Goal: Task Accomplishment & Management: Use online tool/utility

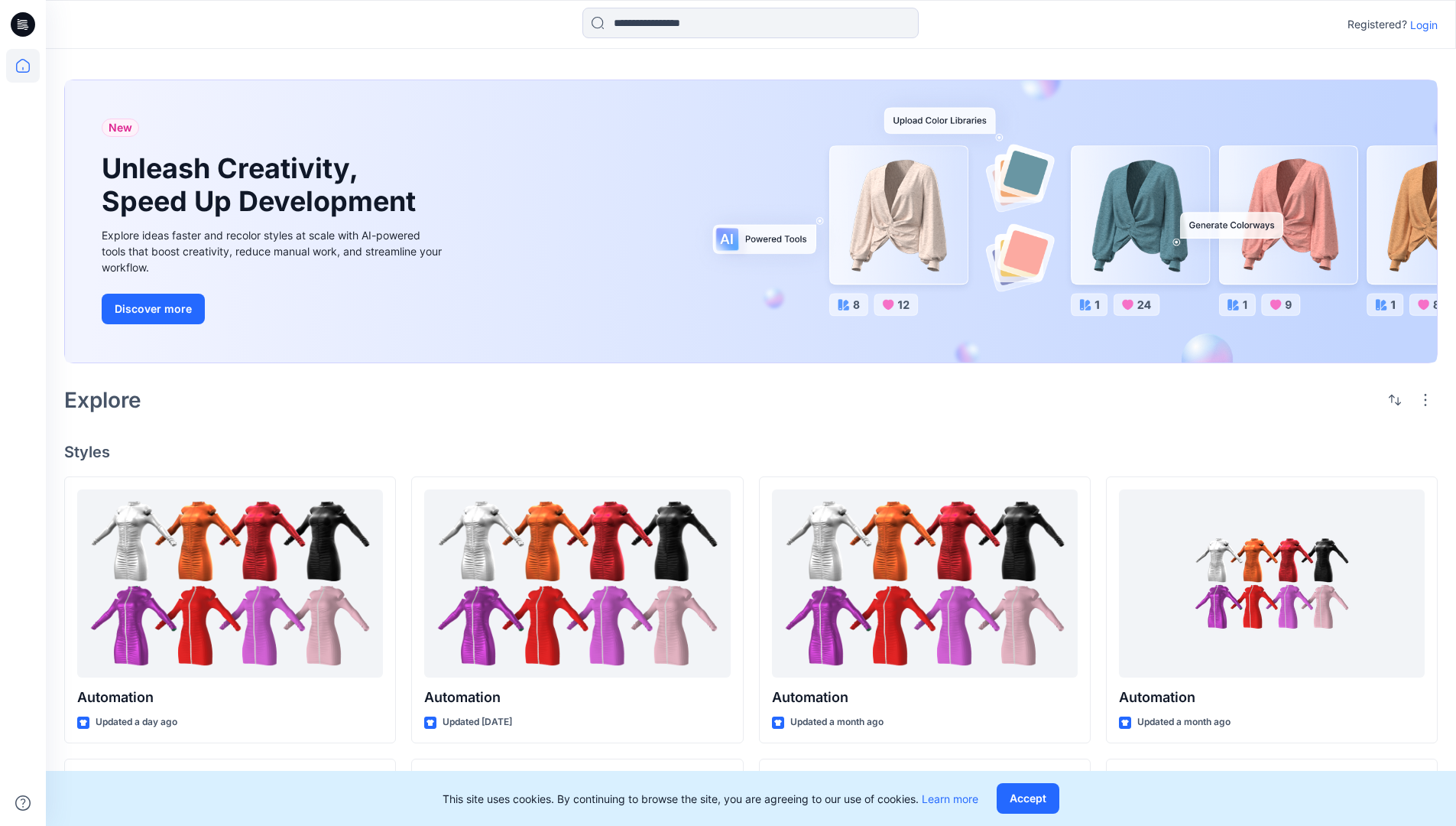
click at [1420, 24] on p "Login" at bounding box center [1424, 25] width 28 height 16
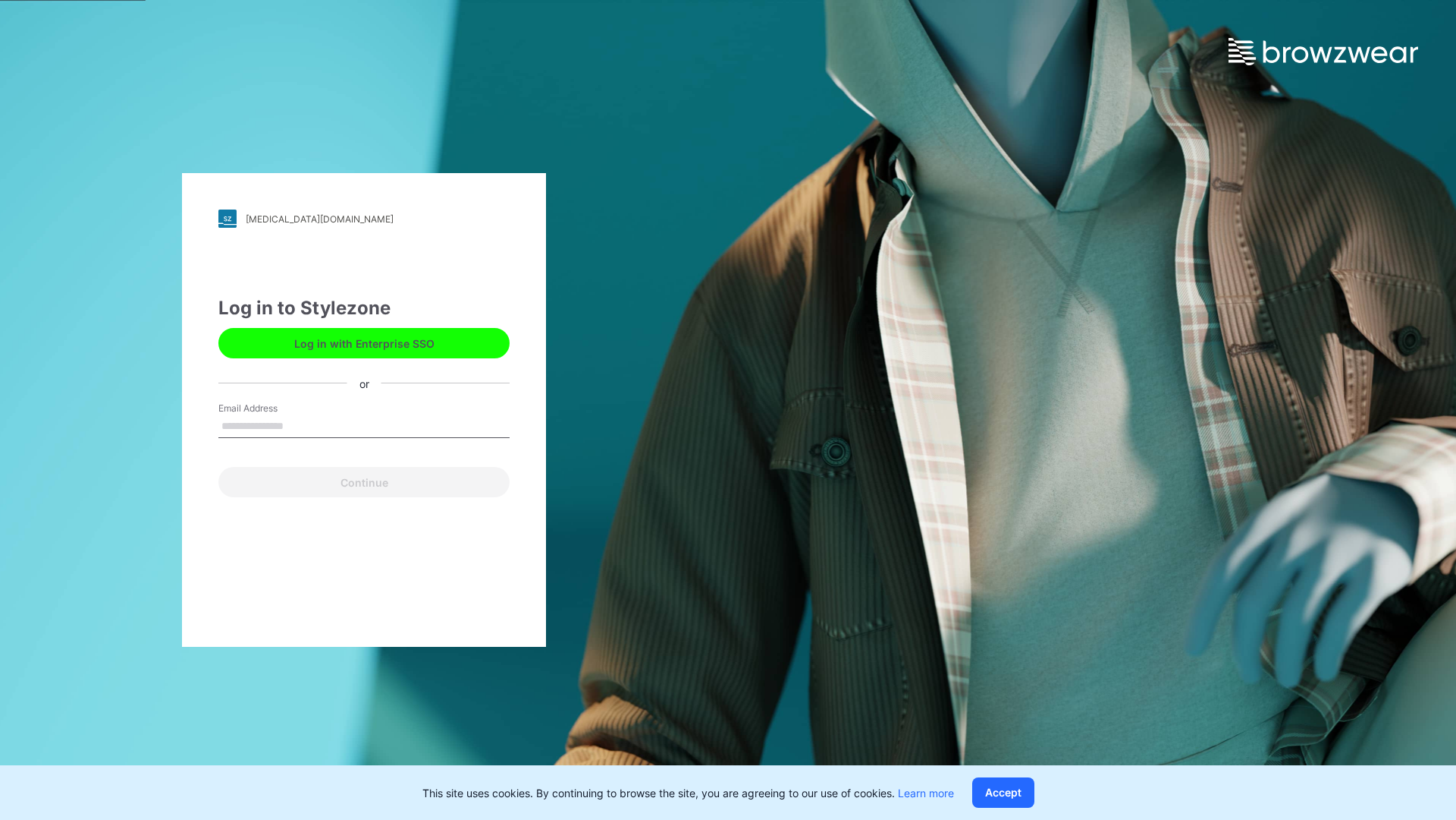
click at [299, 425] on input "Email Address" at bounding box center [364, 426] width 291 height 23
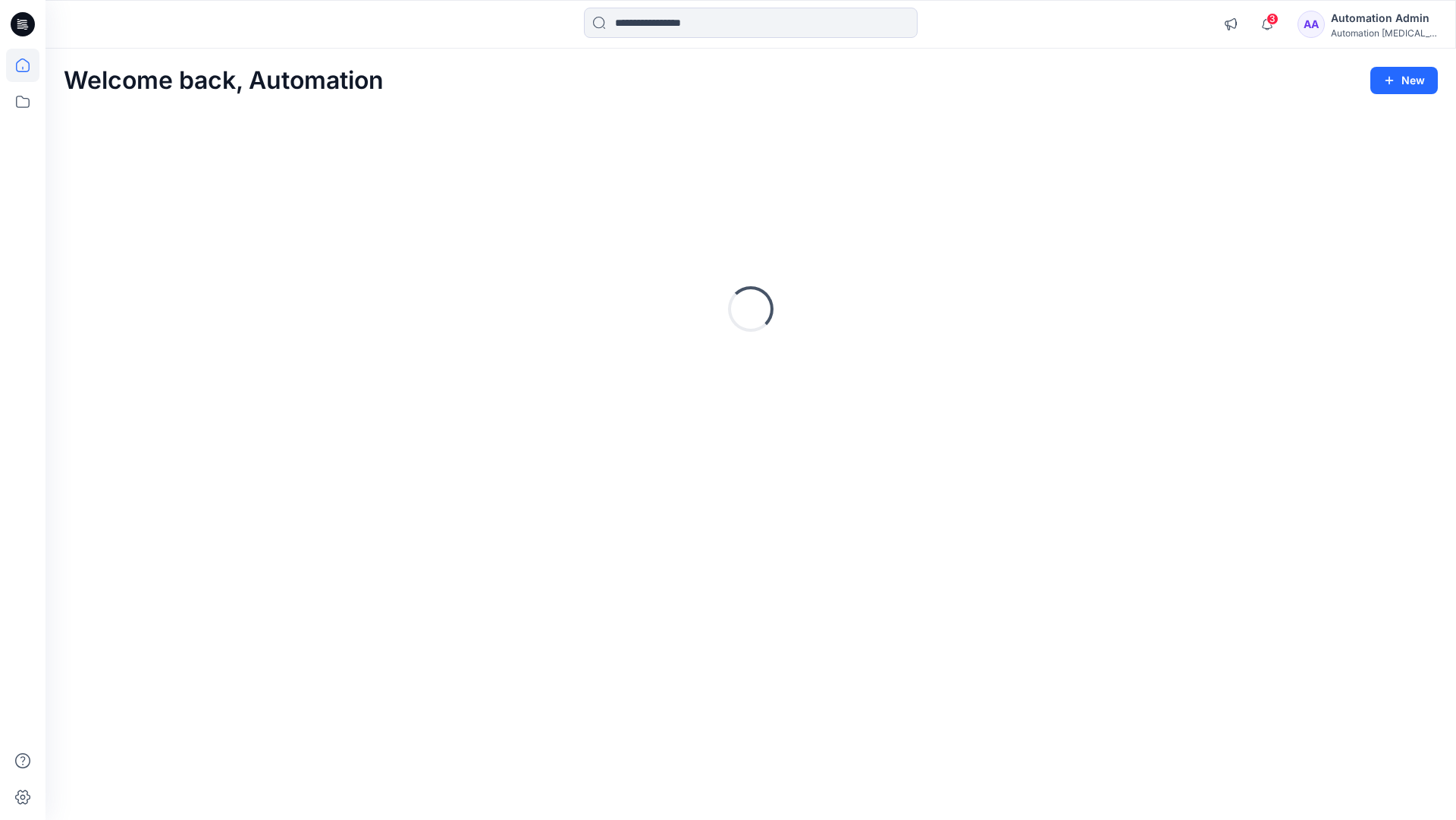
click at [29, 65] on icon at bounding box center [23, 65] width 14 height 14
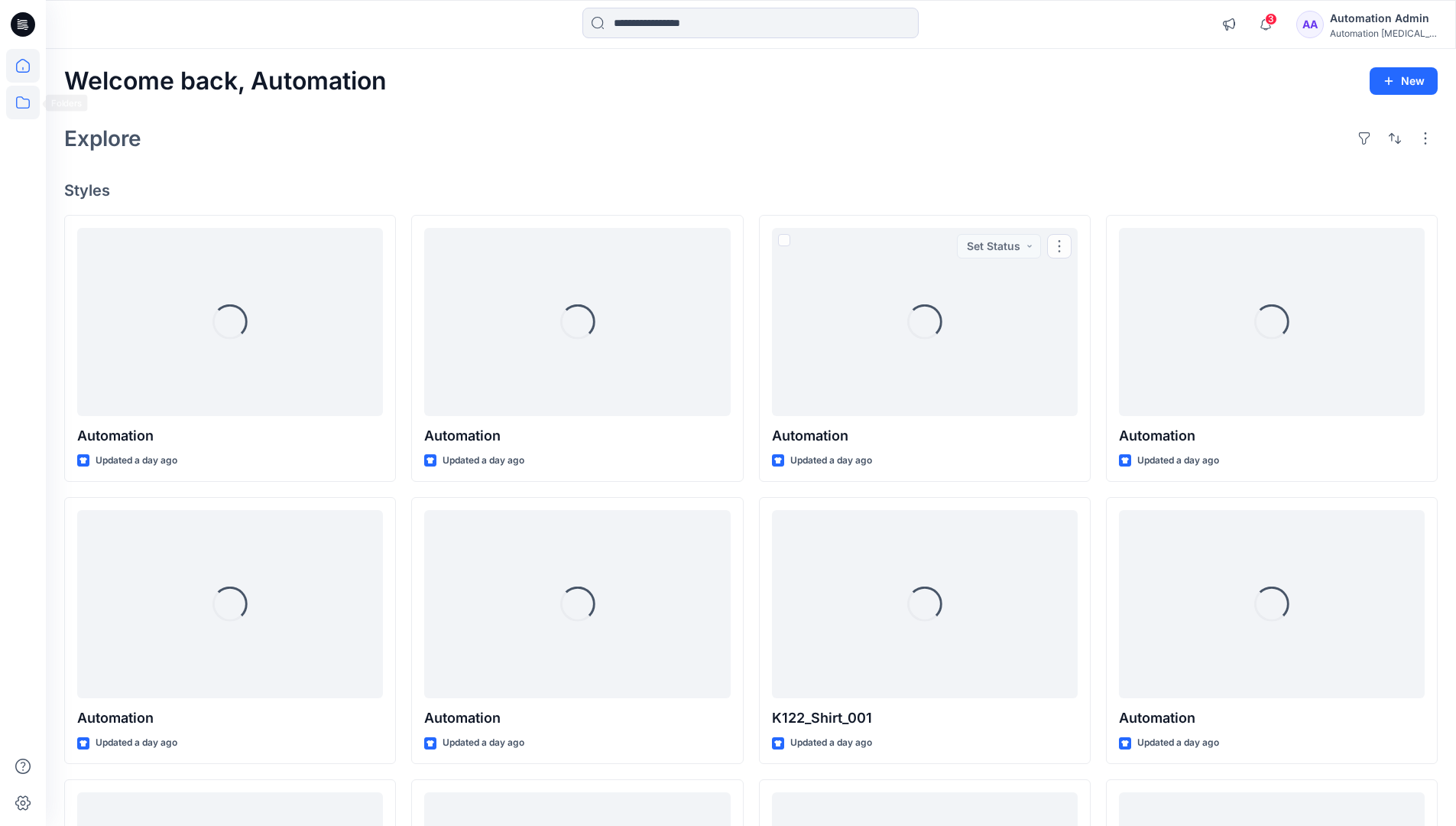
click at [26, 105] on icon at bounding box center [22, 102] width 34 height 34
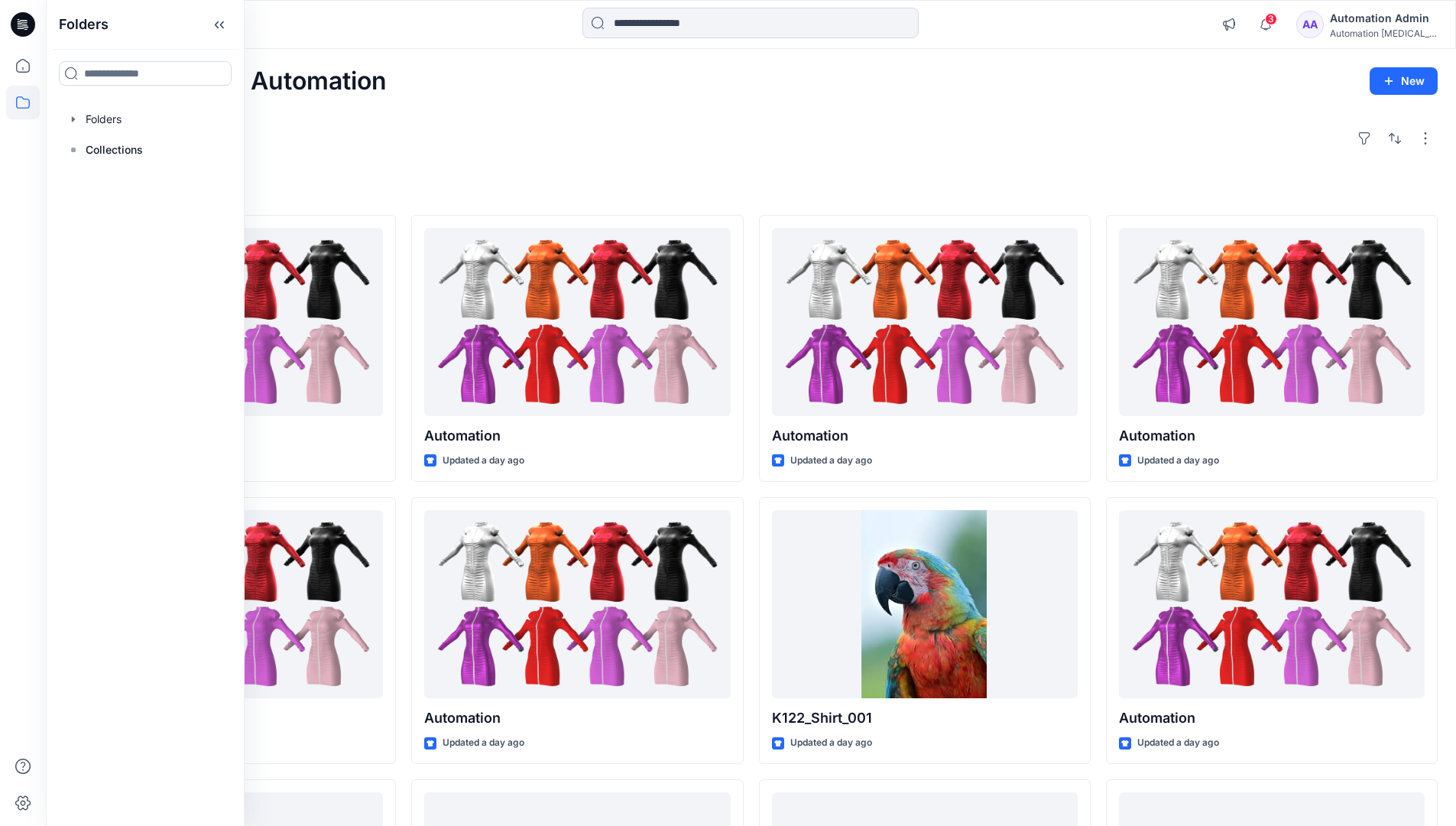
click at [536, 153] on div "Explore" at bounding box center [750, 138] width 1373 height 37
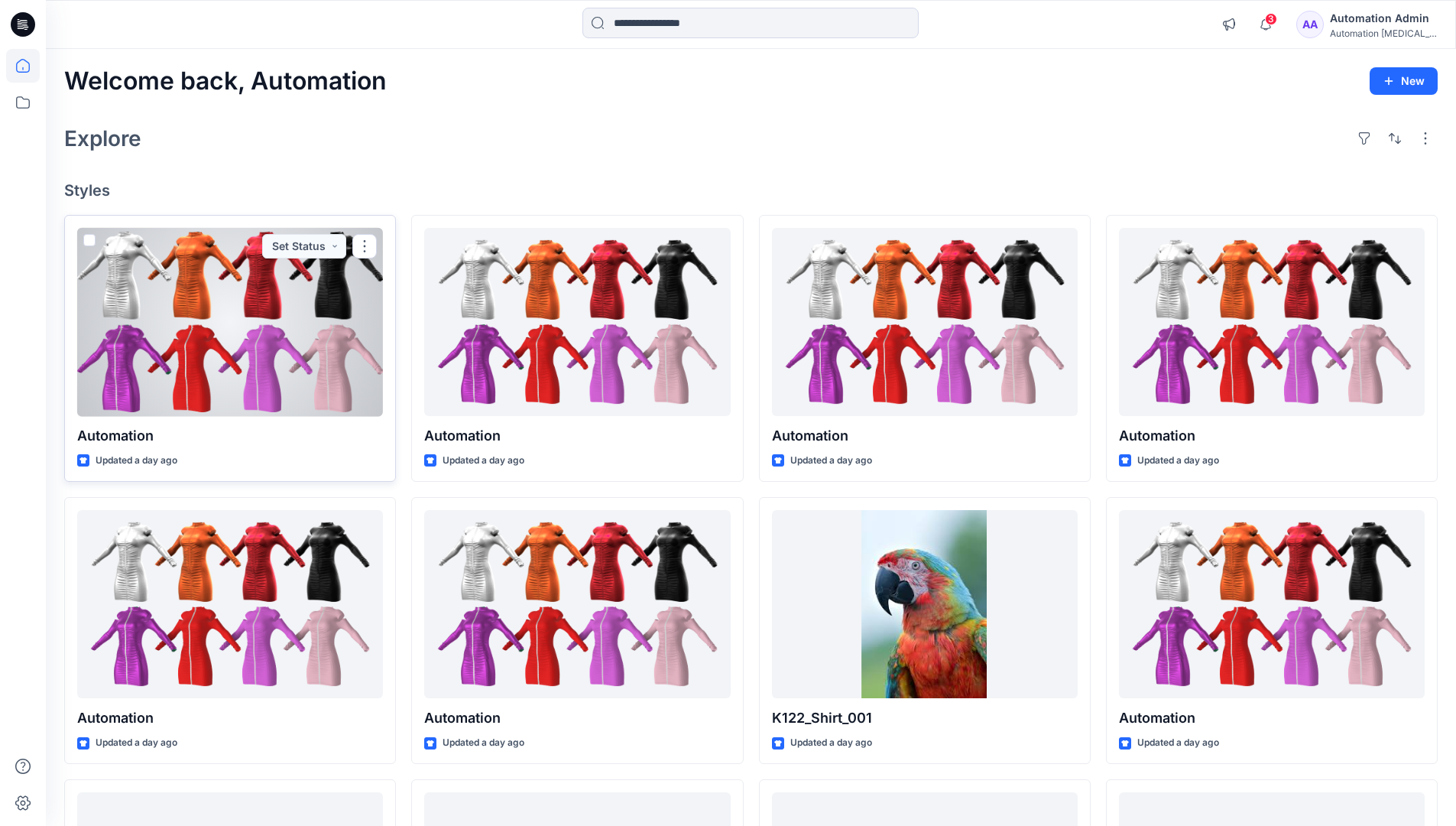
click at [91, 241] on span at bounding box center [90, 240] width 12 height 12
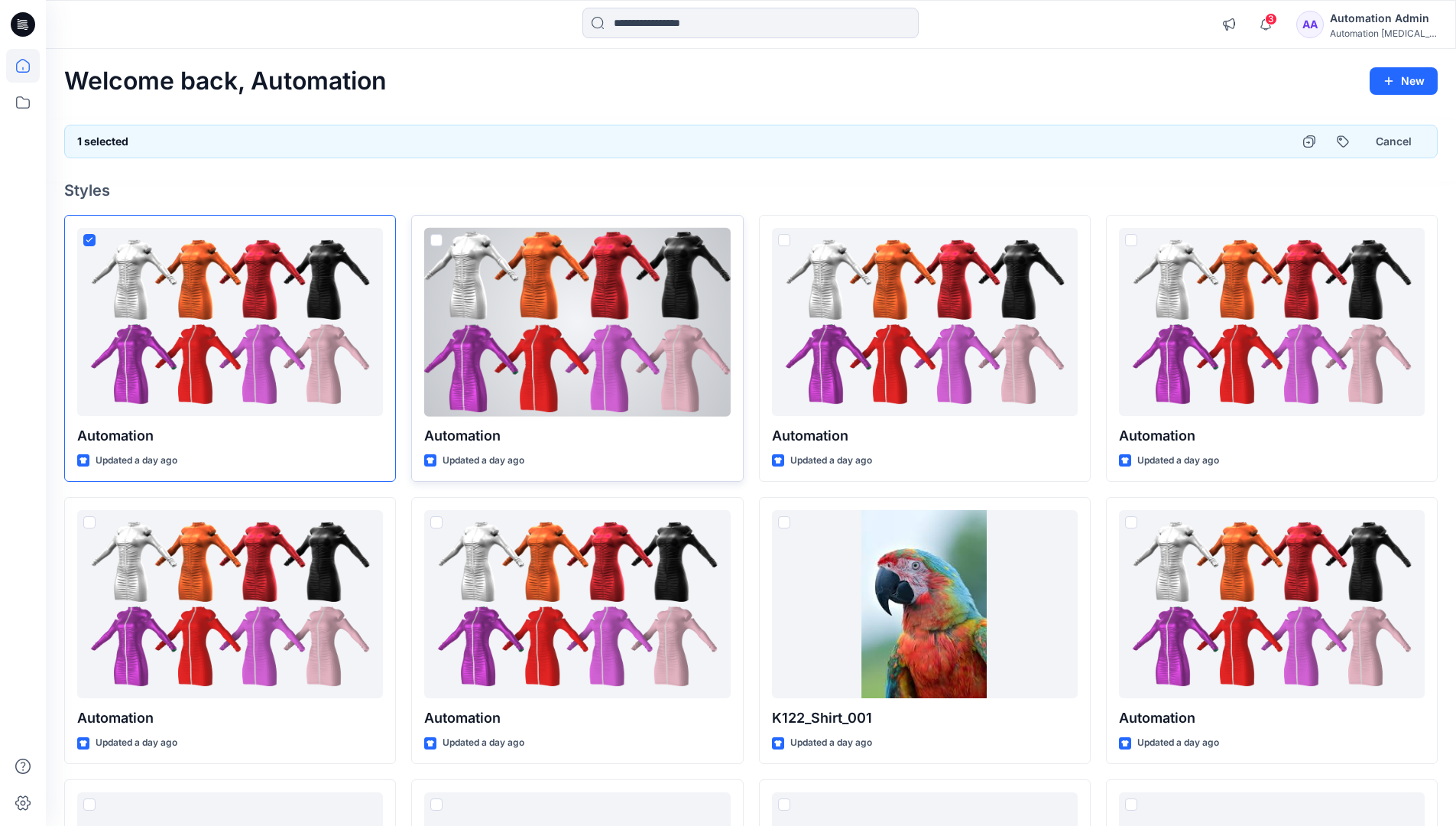
click at [439, 243] on span at bounding box center [436, 240] width 12 height 12
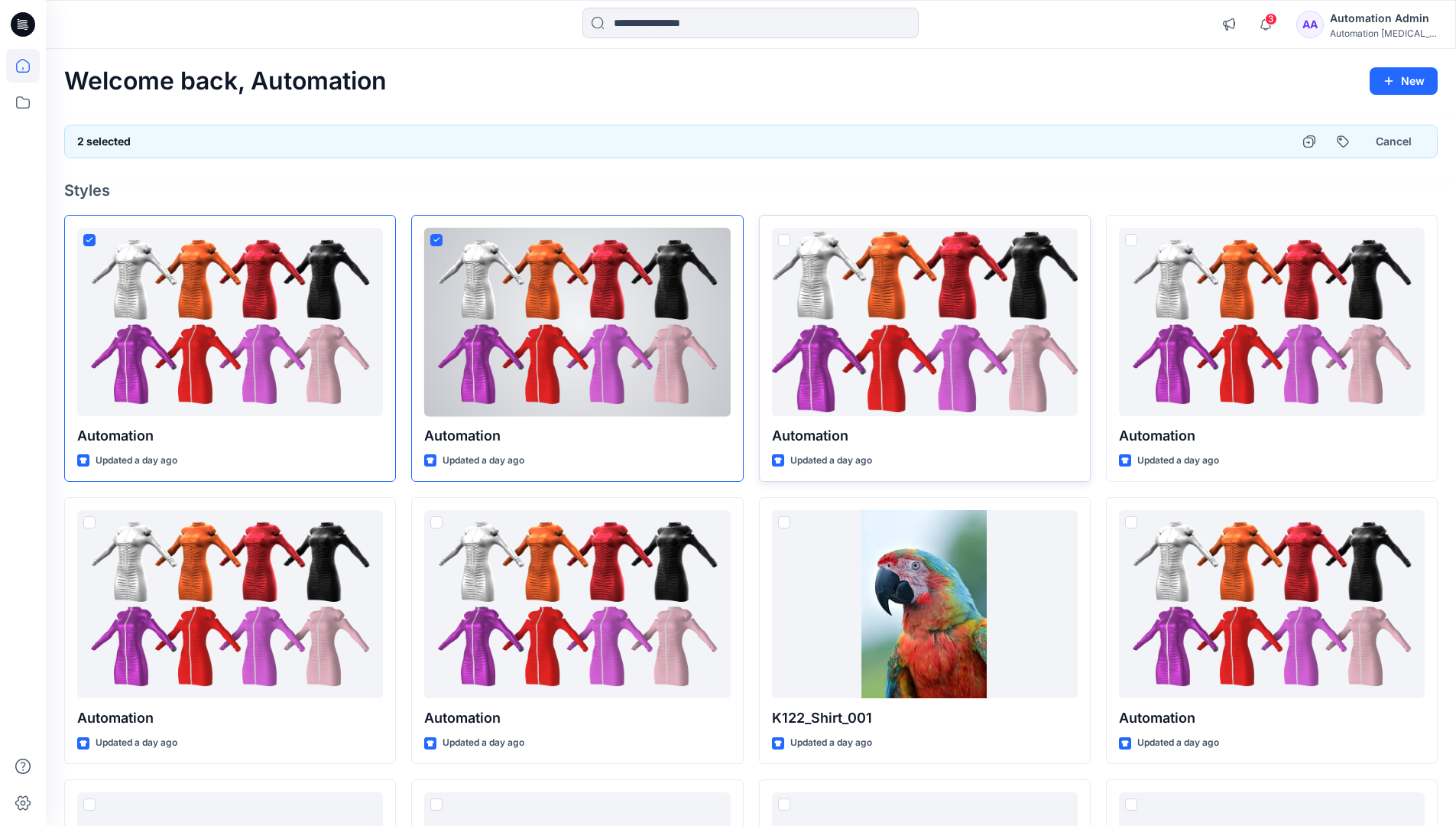
click at [785, 240] on span at bounding box center [784, 240] width 12 height 12
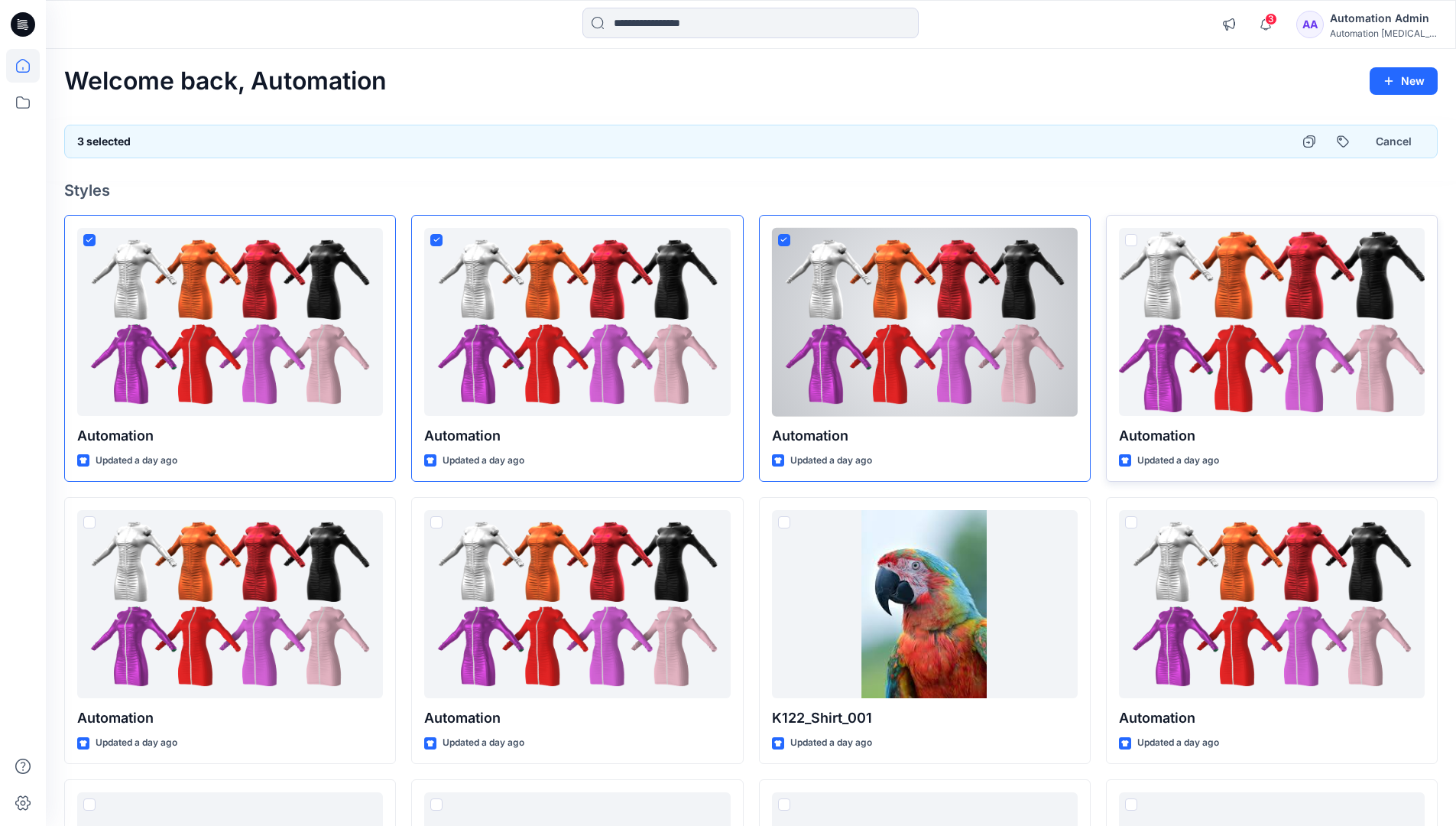
click at [1131, 239] on span at bounding box center [1131, 240] width 12 height 12
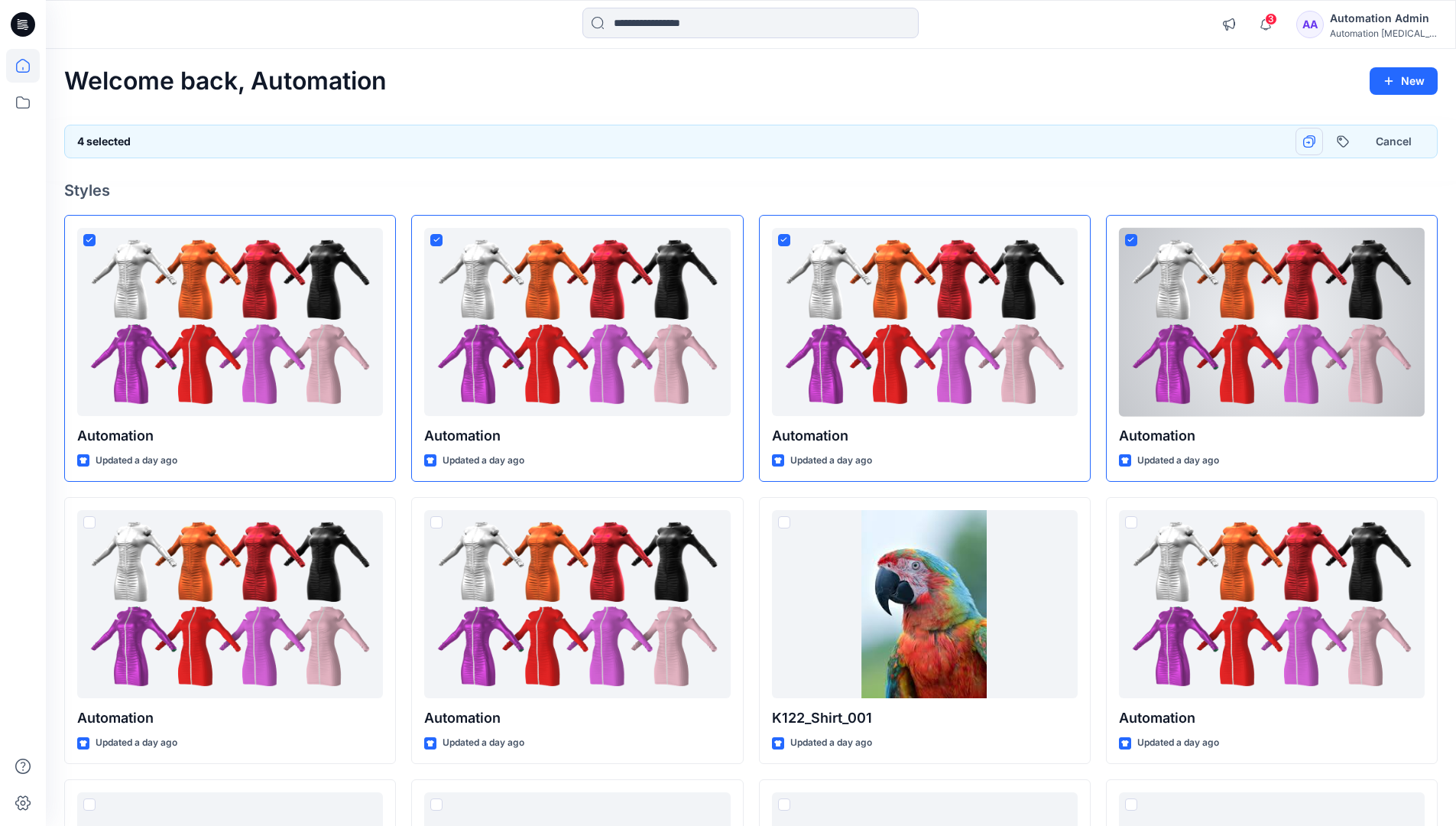
click at [1309, 141] on icon "button" at bounding box center [1309, 141] width 12 height 12
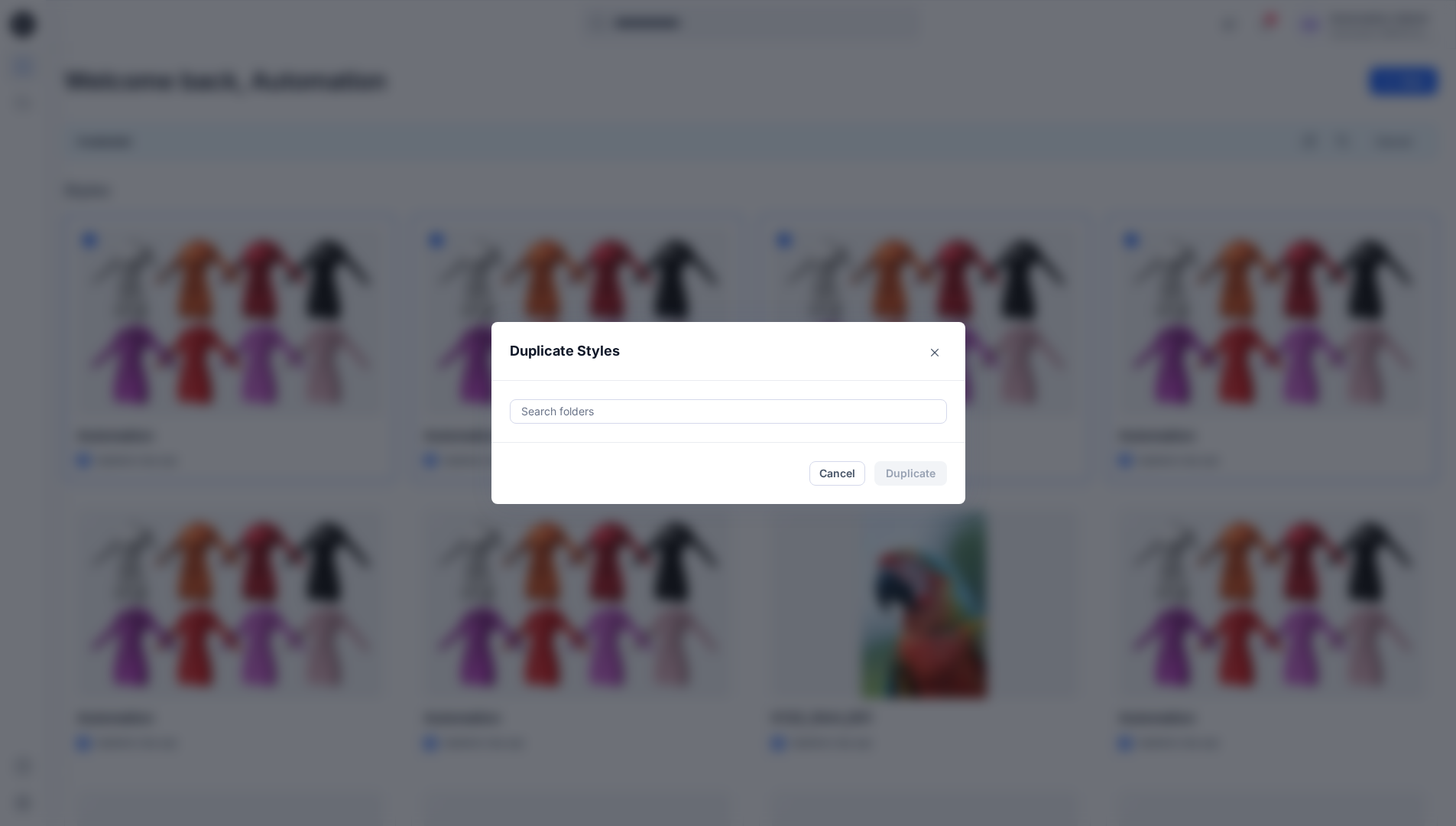
click at [587, 404] on div at bounding box center [728, 410] width 417 height 18
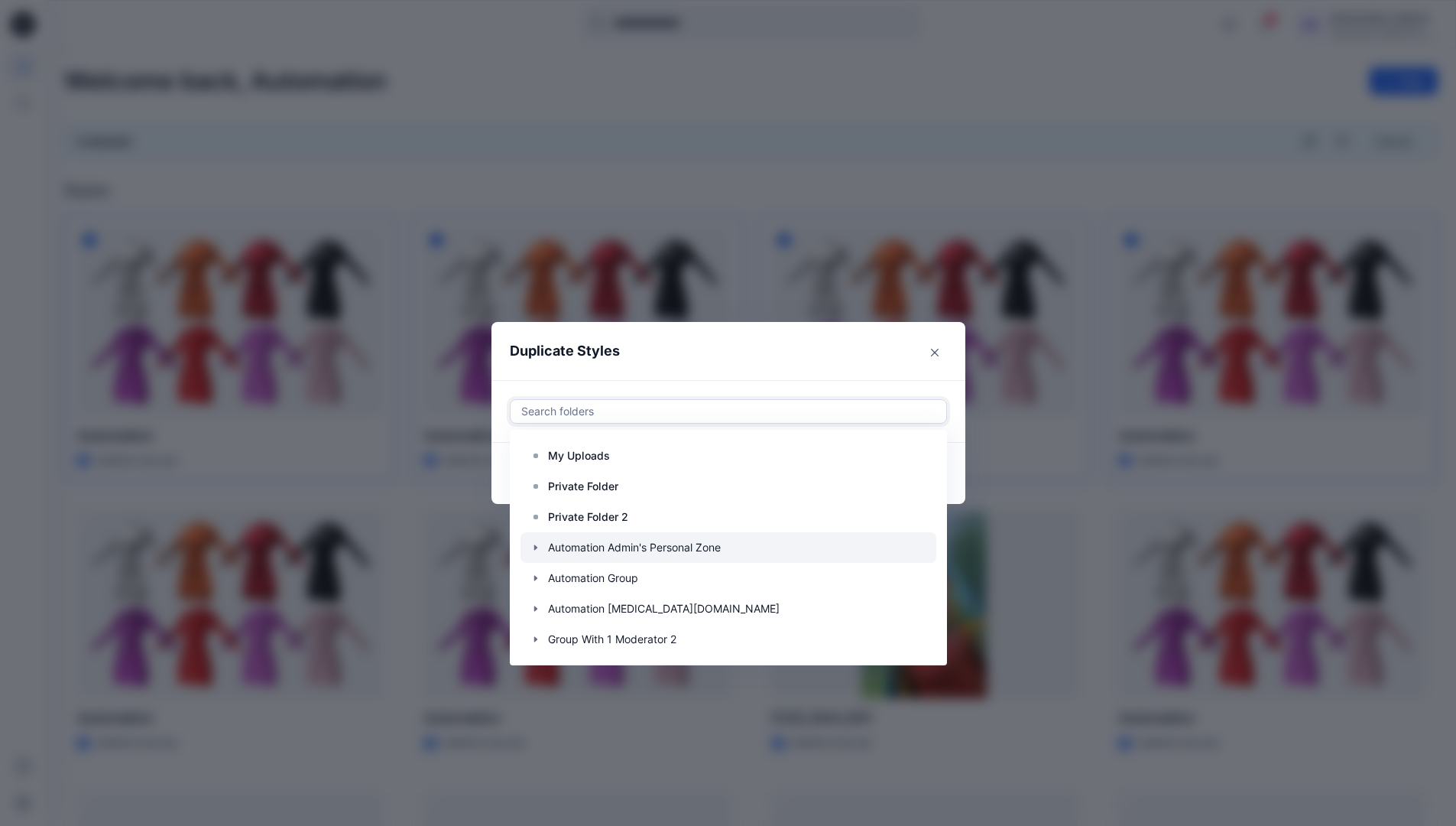
click at [542, 544] on icon "button" at bounding box center [535, 548] width 12 height 12
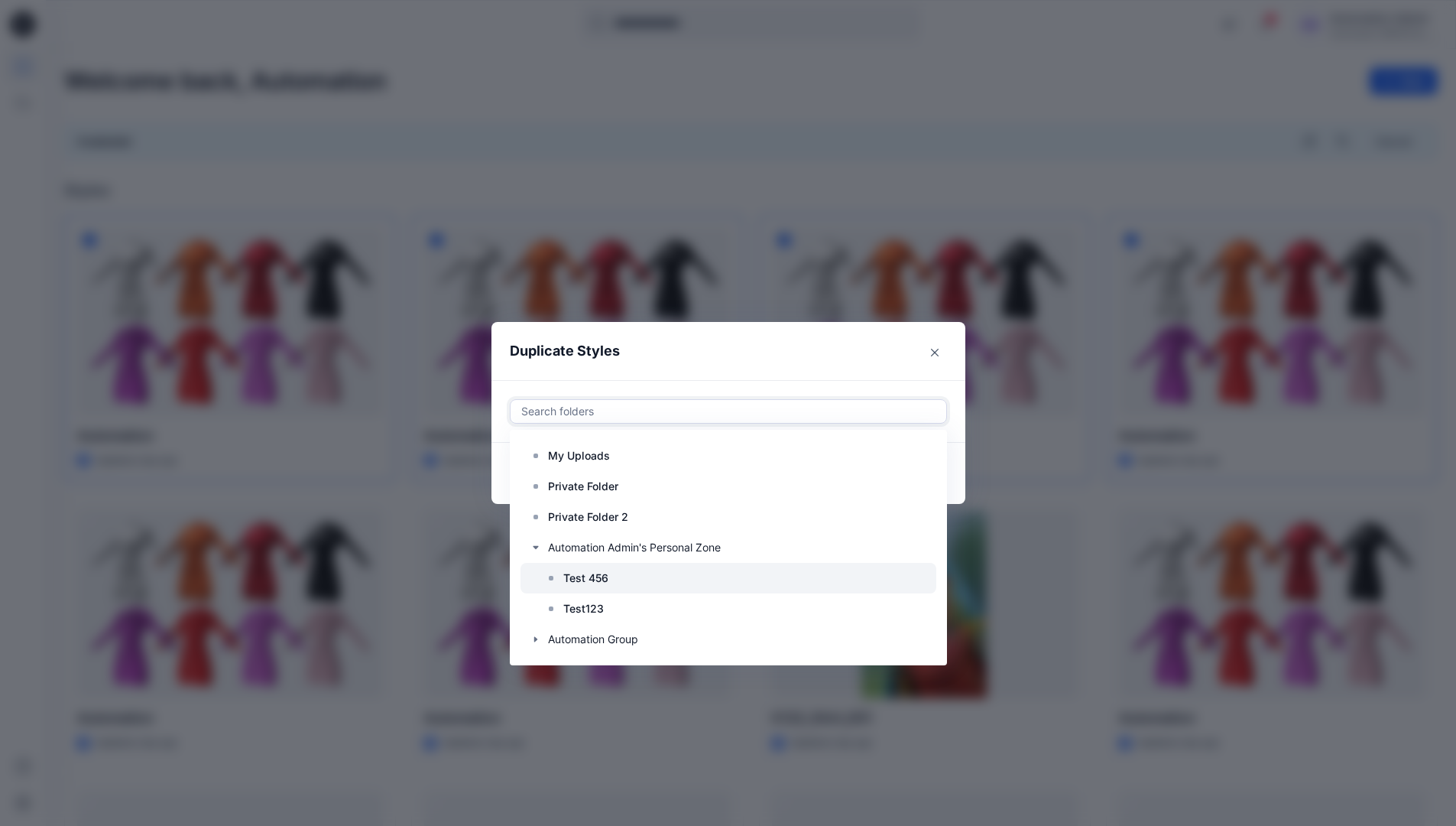
click at [587, 573] on p "Test 456" at bounding box center [585, 578] width 45 height 18
click at [773, 350] on header "Duplicate Styles" at bounding box center [713, 350] width 443 height 58
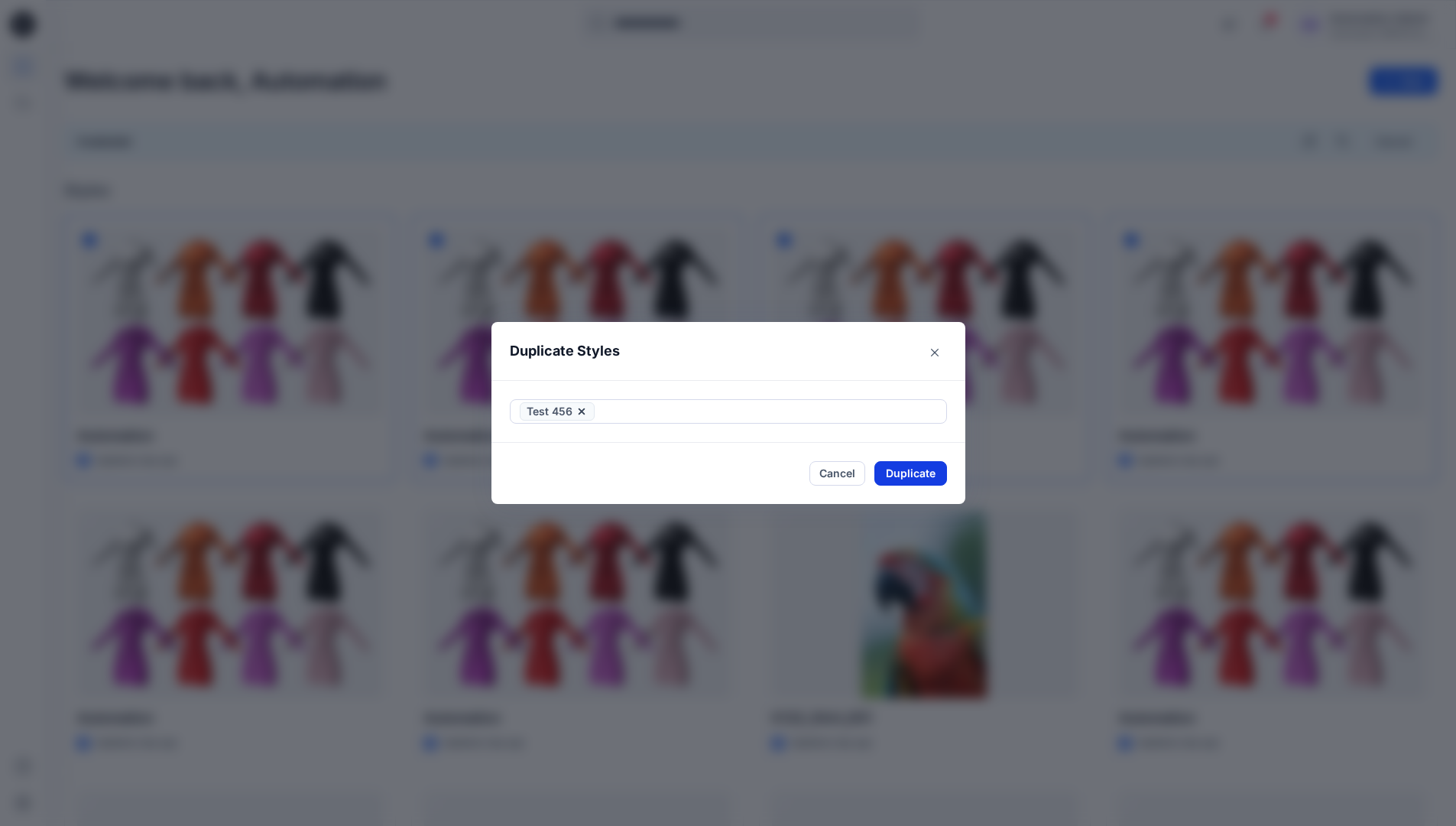
click at [919, 480] on button "Duplicate" at bounding box center [910, 473] width 72 height 24
click at [929, 474] on button "Close" at bounding box center [922, 473] width 50 height 24
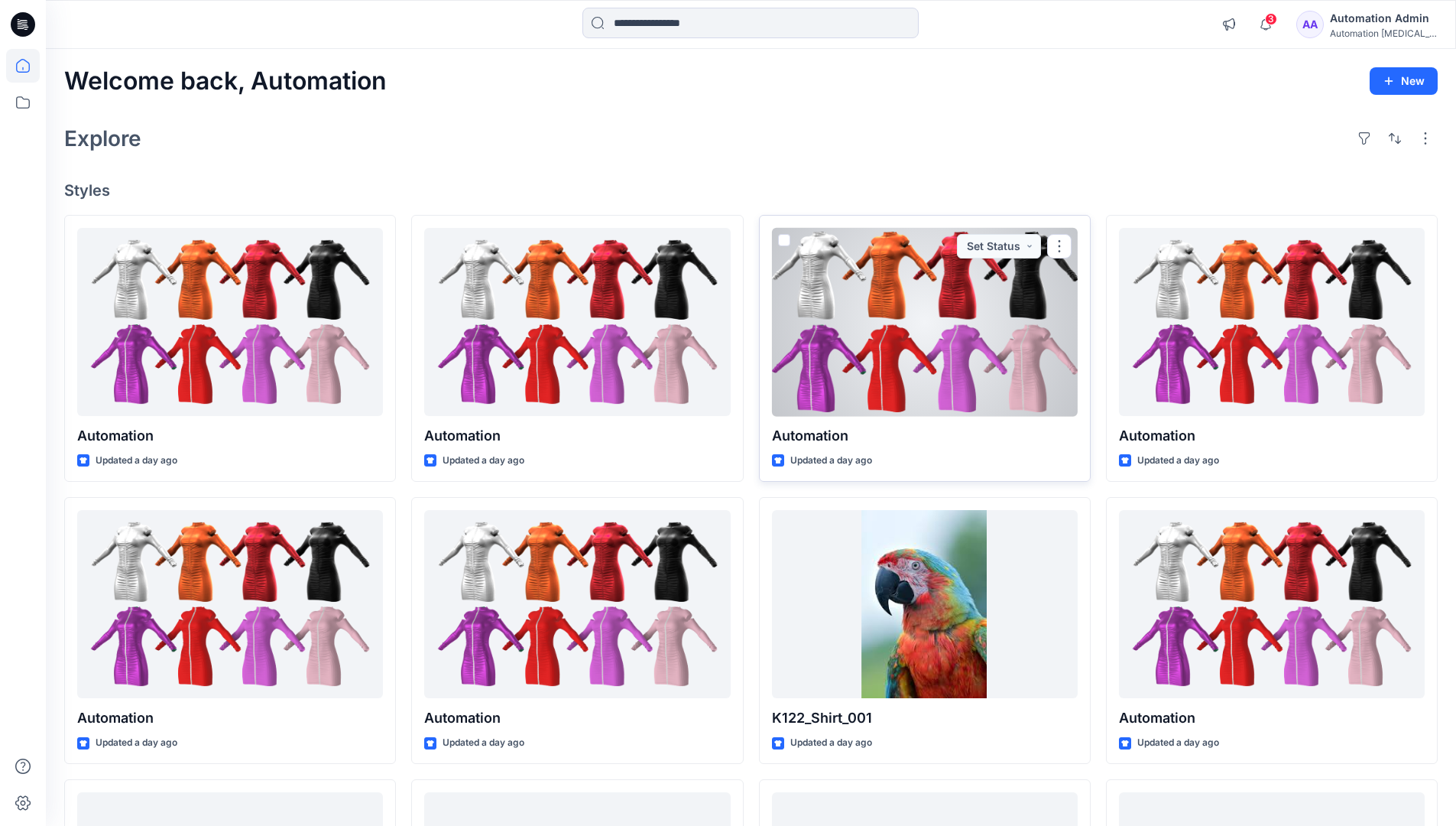
click at [779, 241] on span at bounding box center [784, 240] width 12 height 12
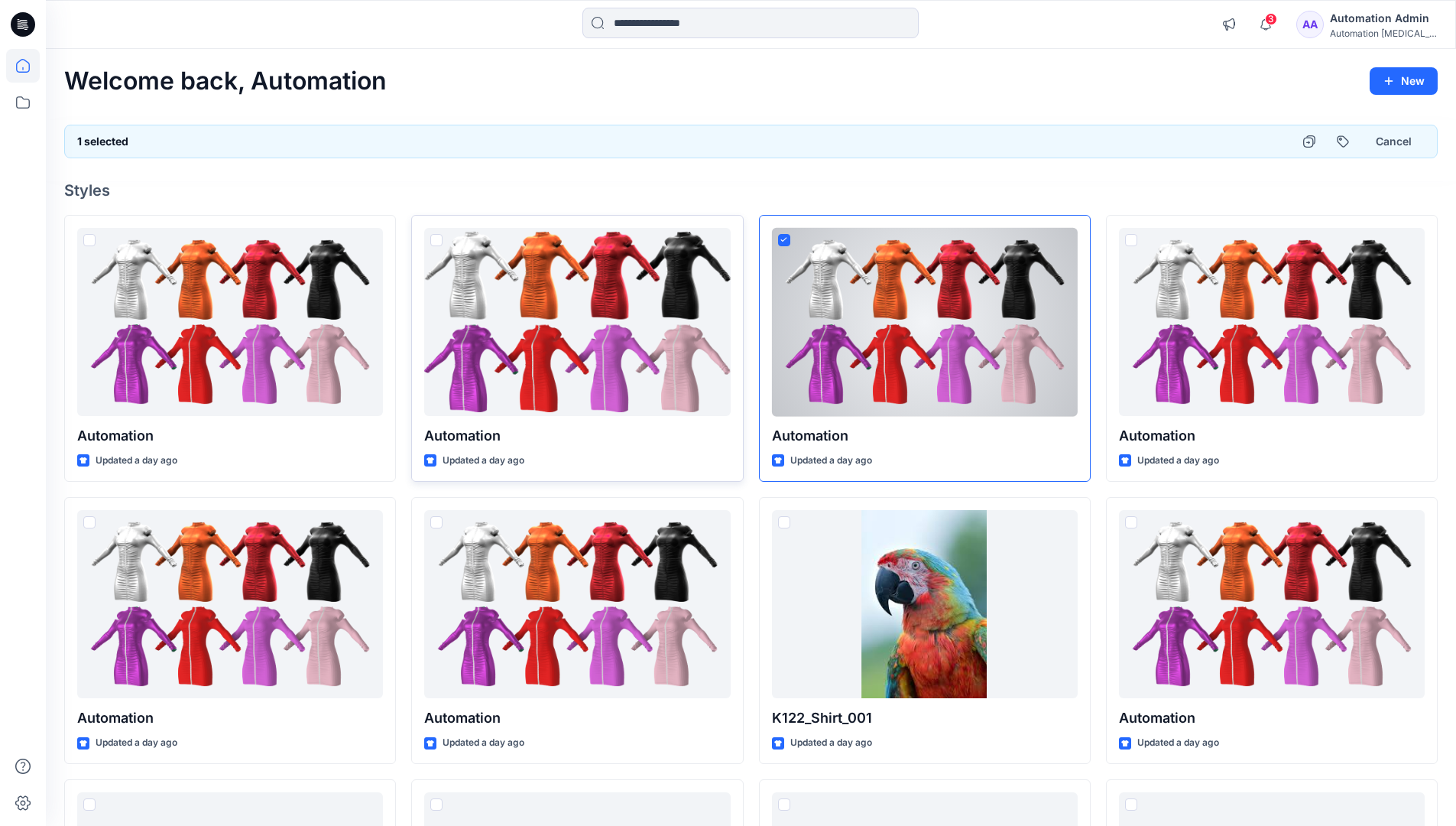
click at [440, 244] on span at bounding box center [436, 240] width 12 height 12
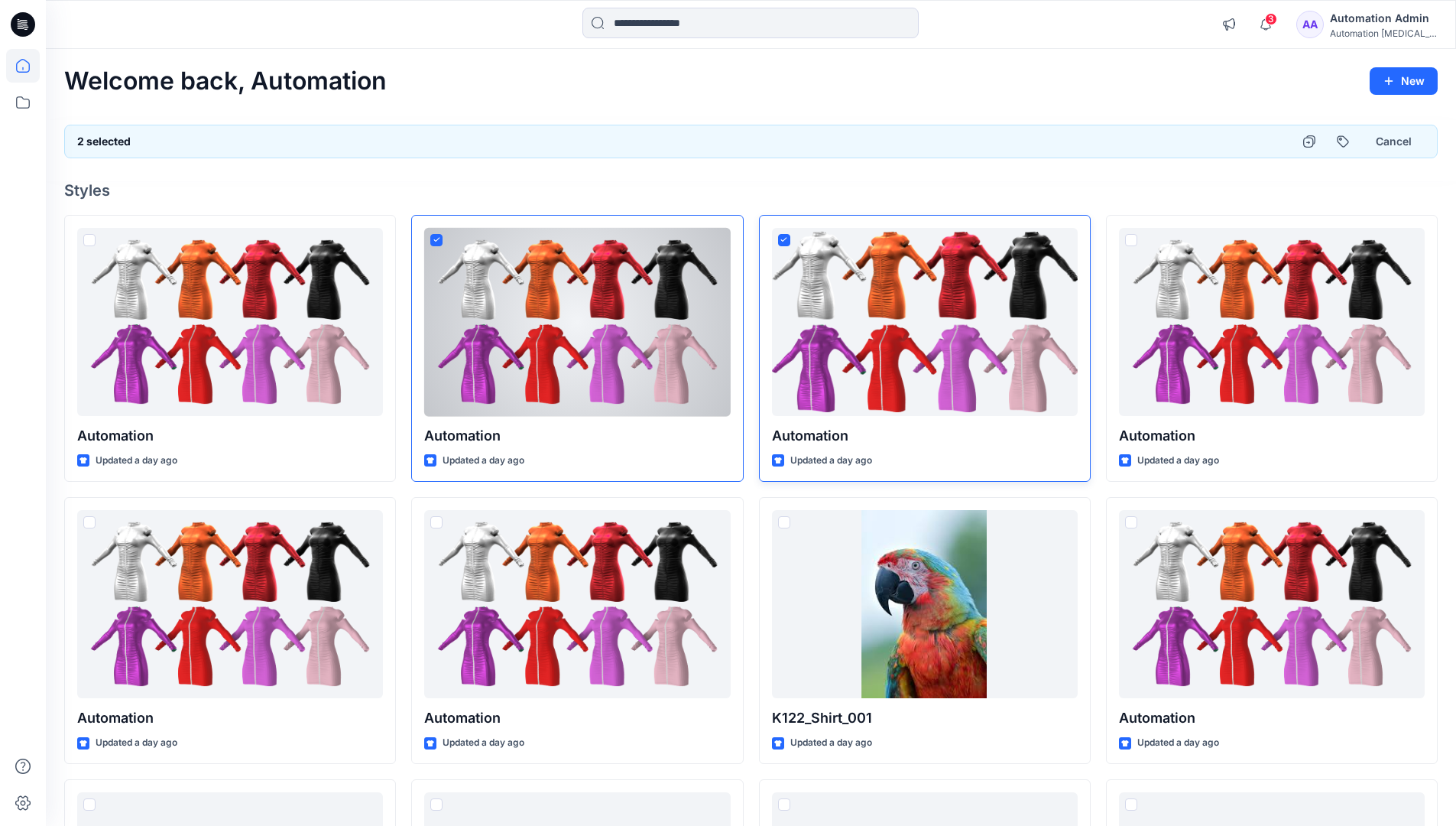
click at [784, 241] on icon at bounding box center [784, 240] width 7 height 5
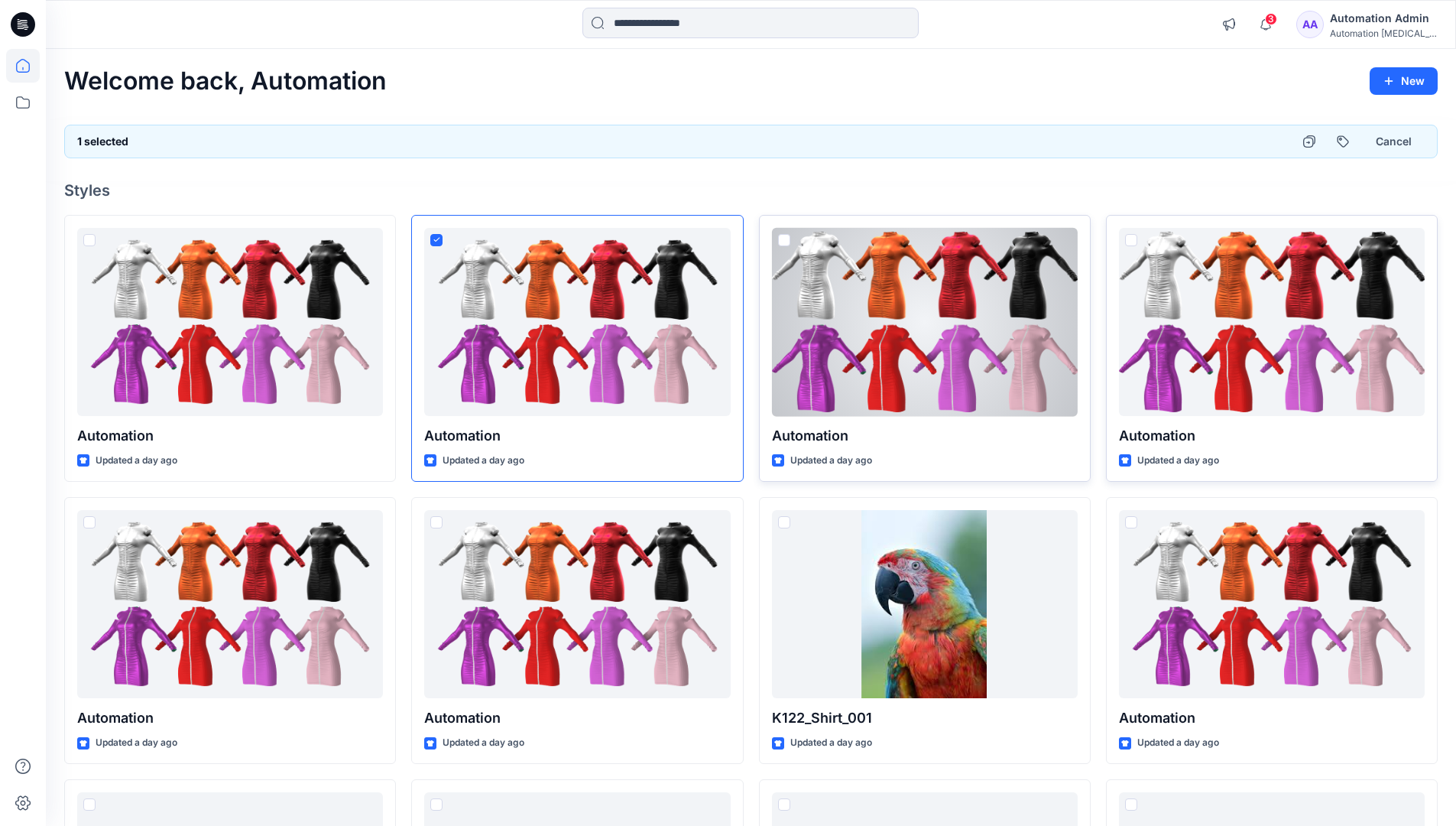
click at [1131, 241] on span at bounding box center [1131, 240] width 12 height 12
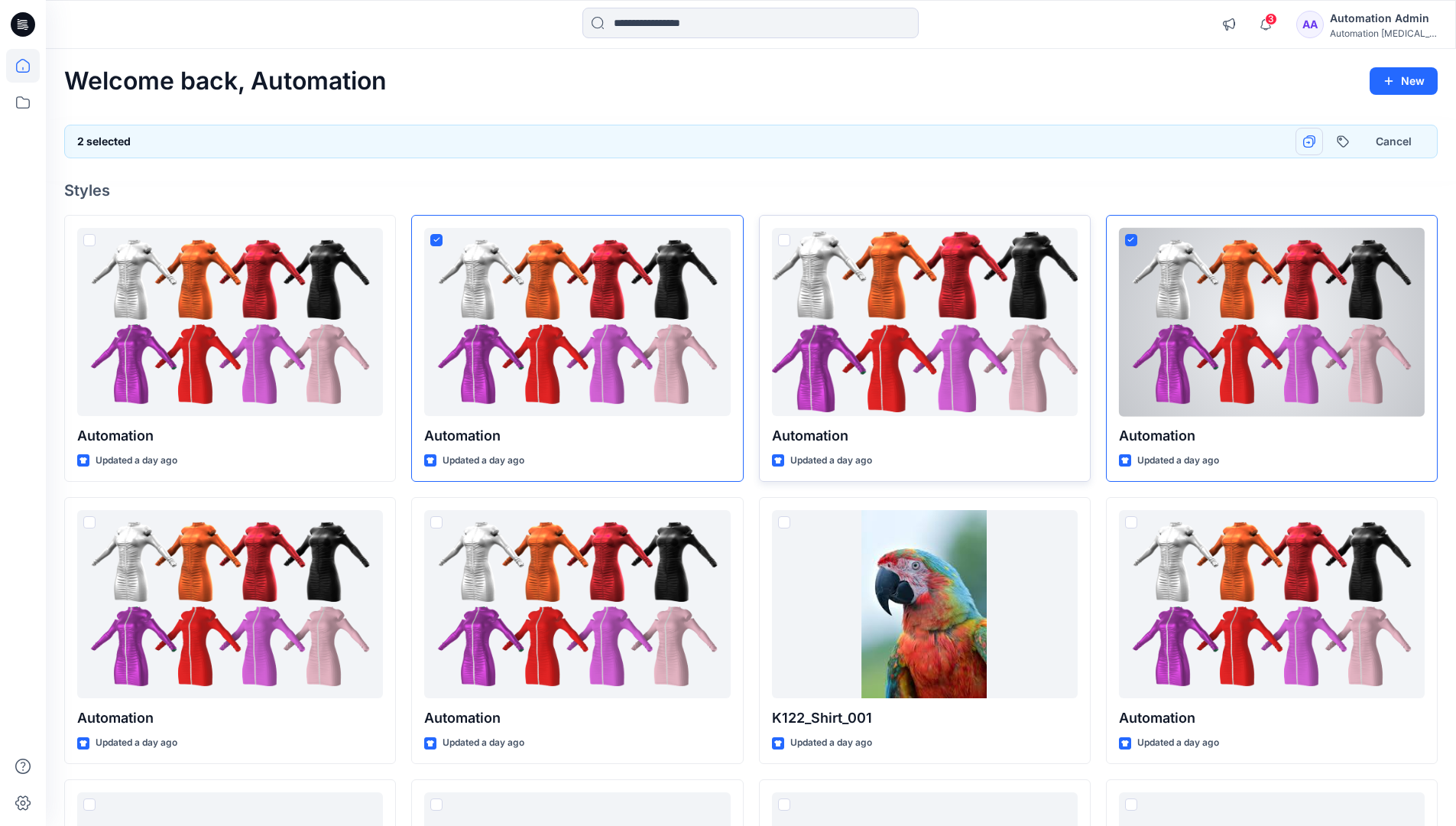
click at [1314, 141] on icon "button" at bounding box center [1309, 141] width 12 height 12
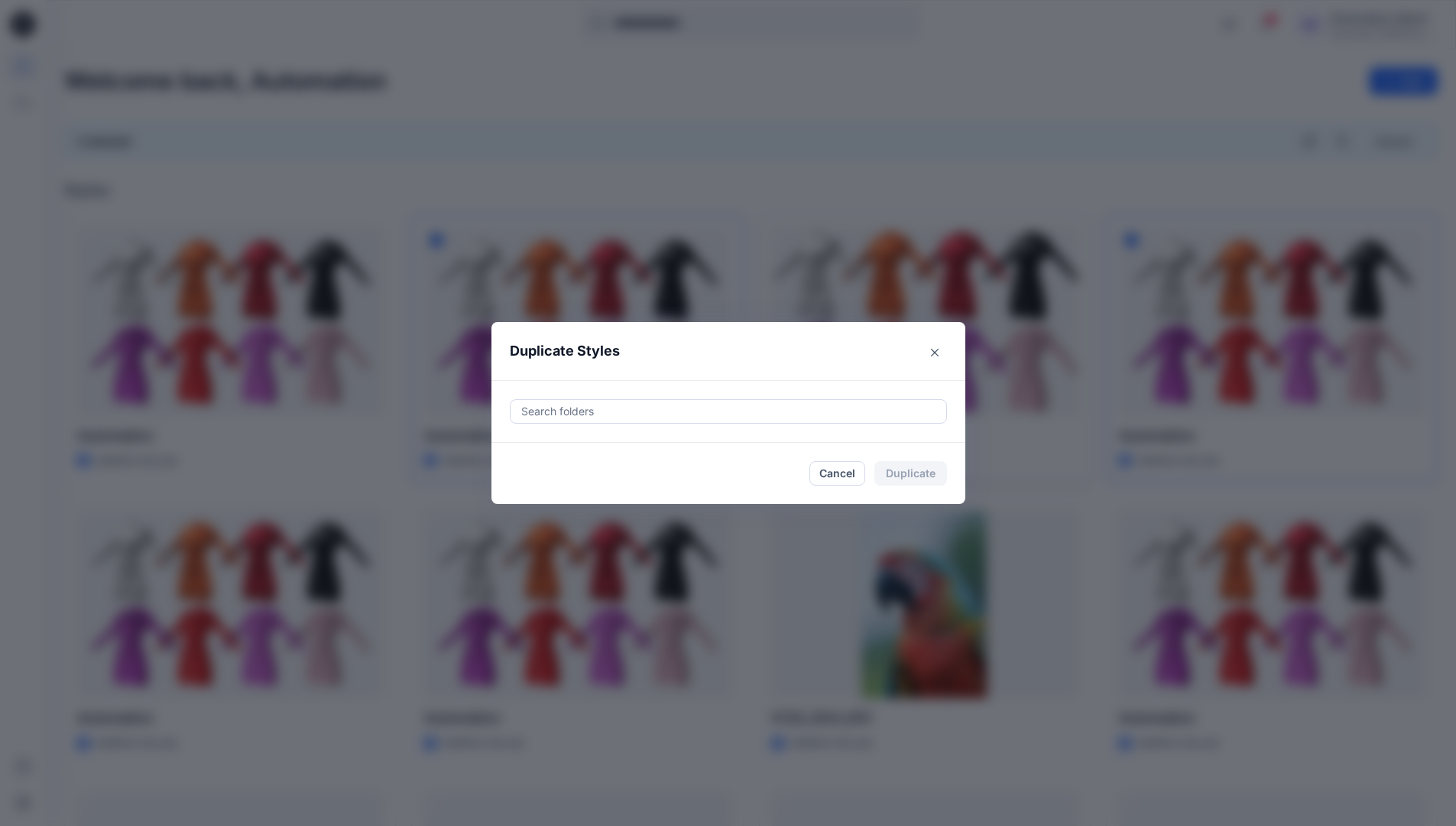
click at [641, 415] on div at bounding box center [728, 410] width 417 height 18
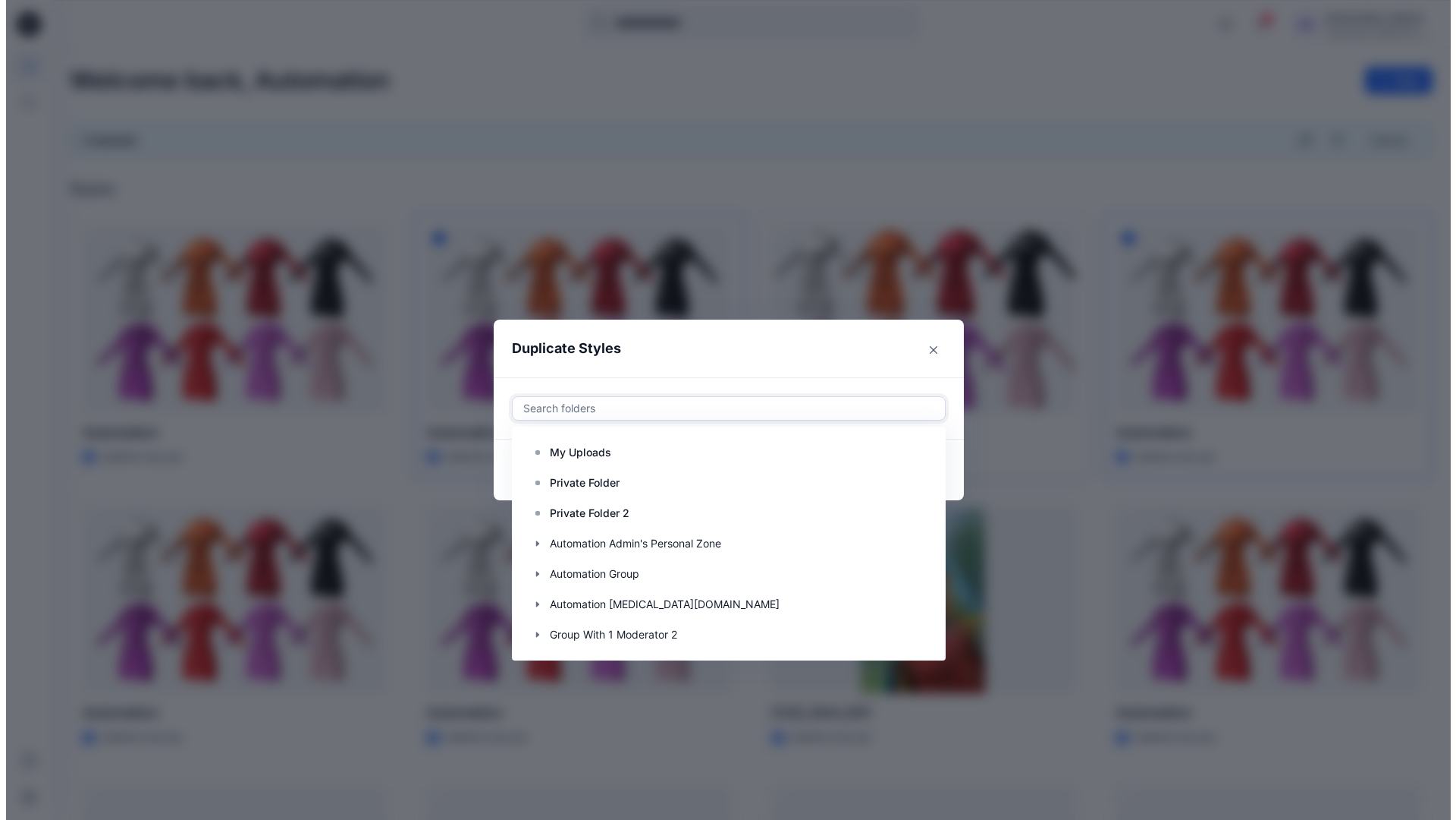
scroll to position [152, 0]
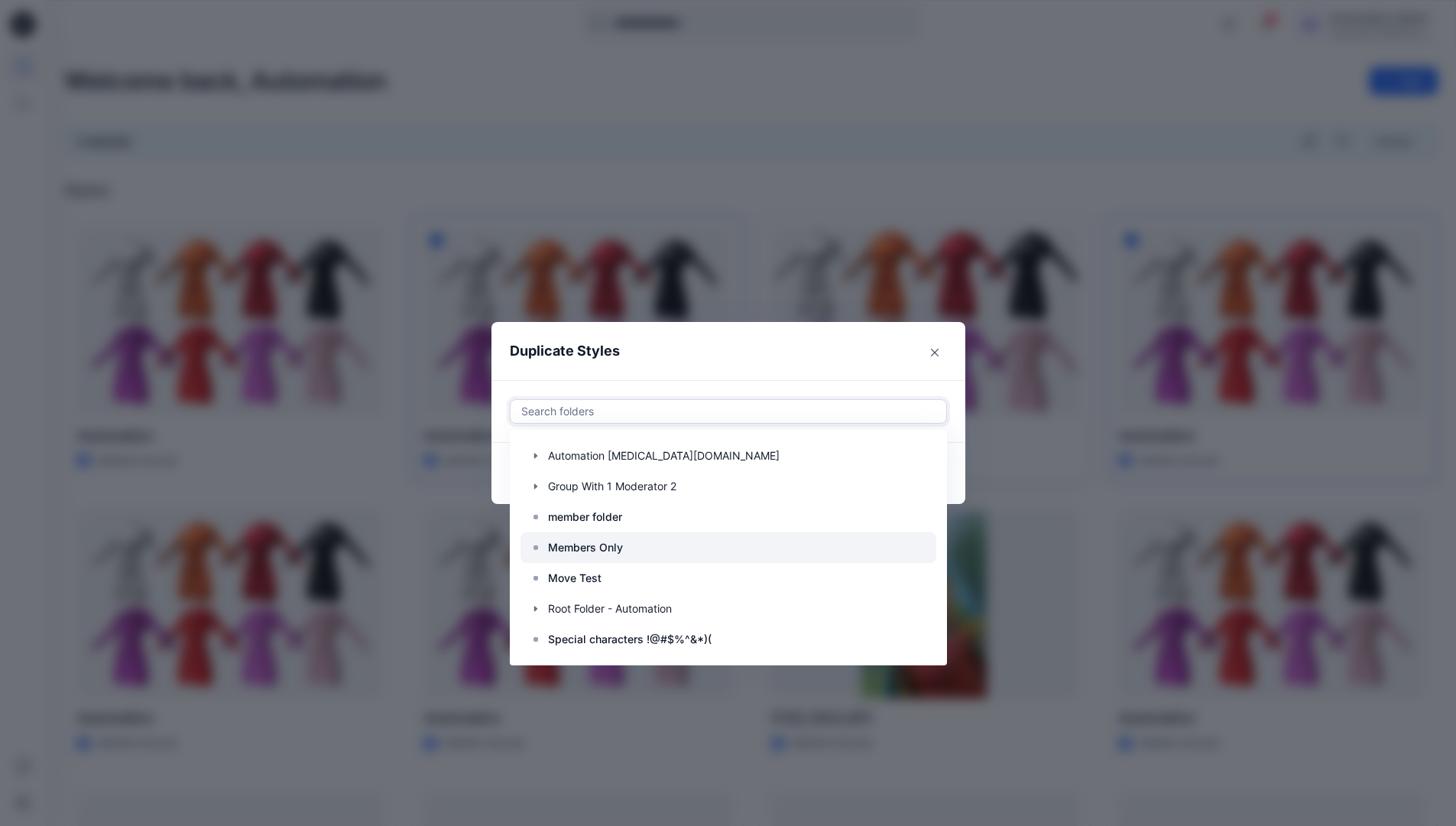
click at [633, 547] on div at bounding box center [728, 547] width 416 height 30
click at [709, 353] on header "Duplicate Styles" at bounding box center [713, 350] width 443 height 58
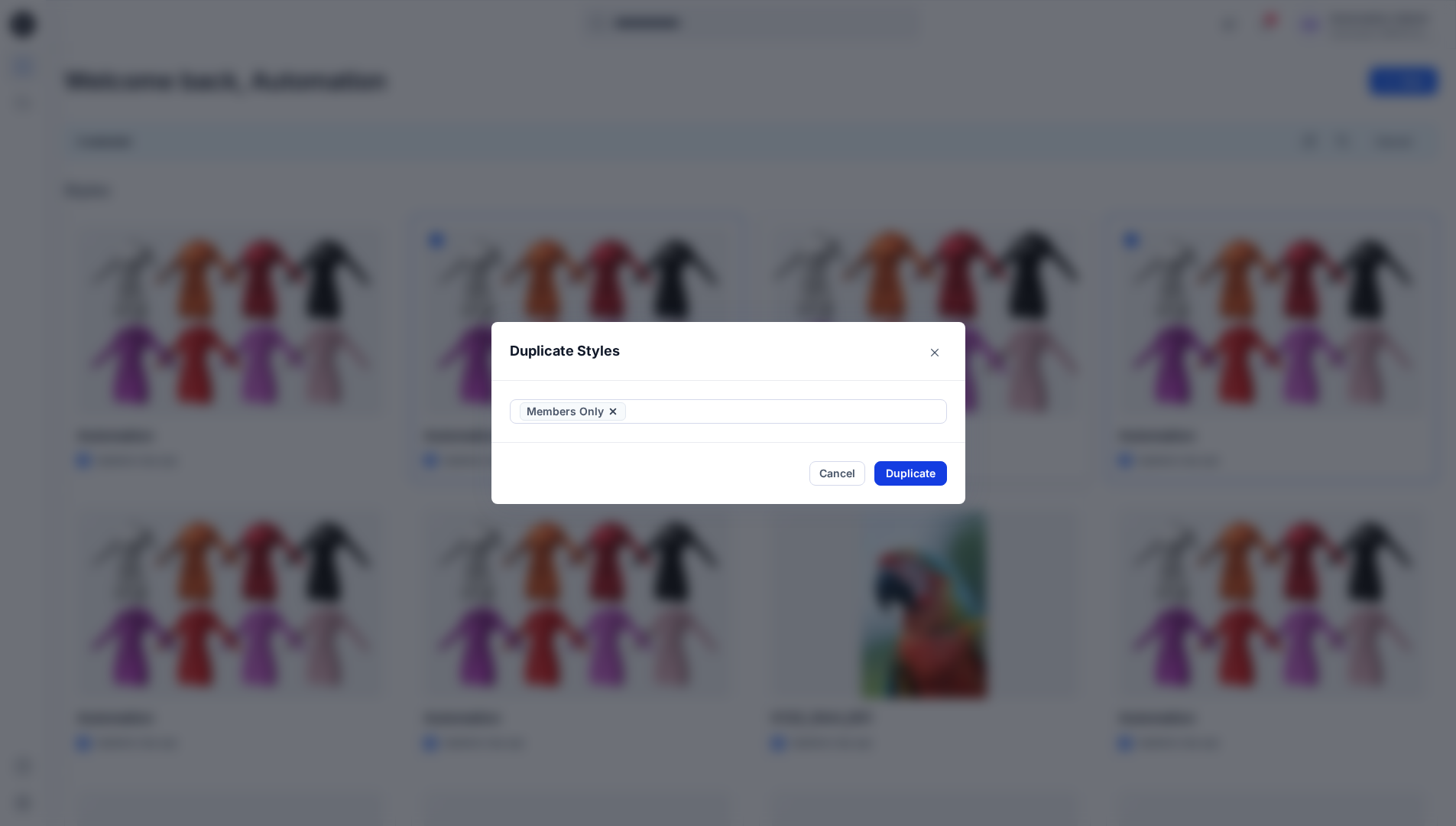
click at [906, 469] on button "Duplicate" at bounding box center [910, 473] width 72 height 24
click at [924, 469] on button "Close" at bounding box center [922, 473] width 50 height 24
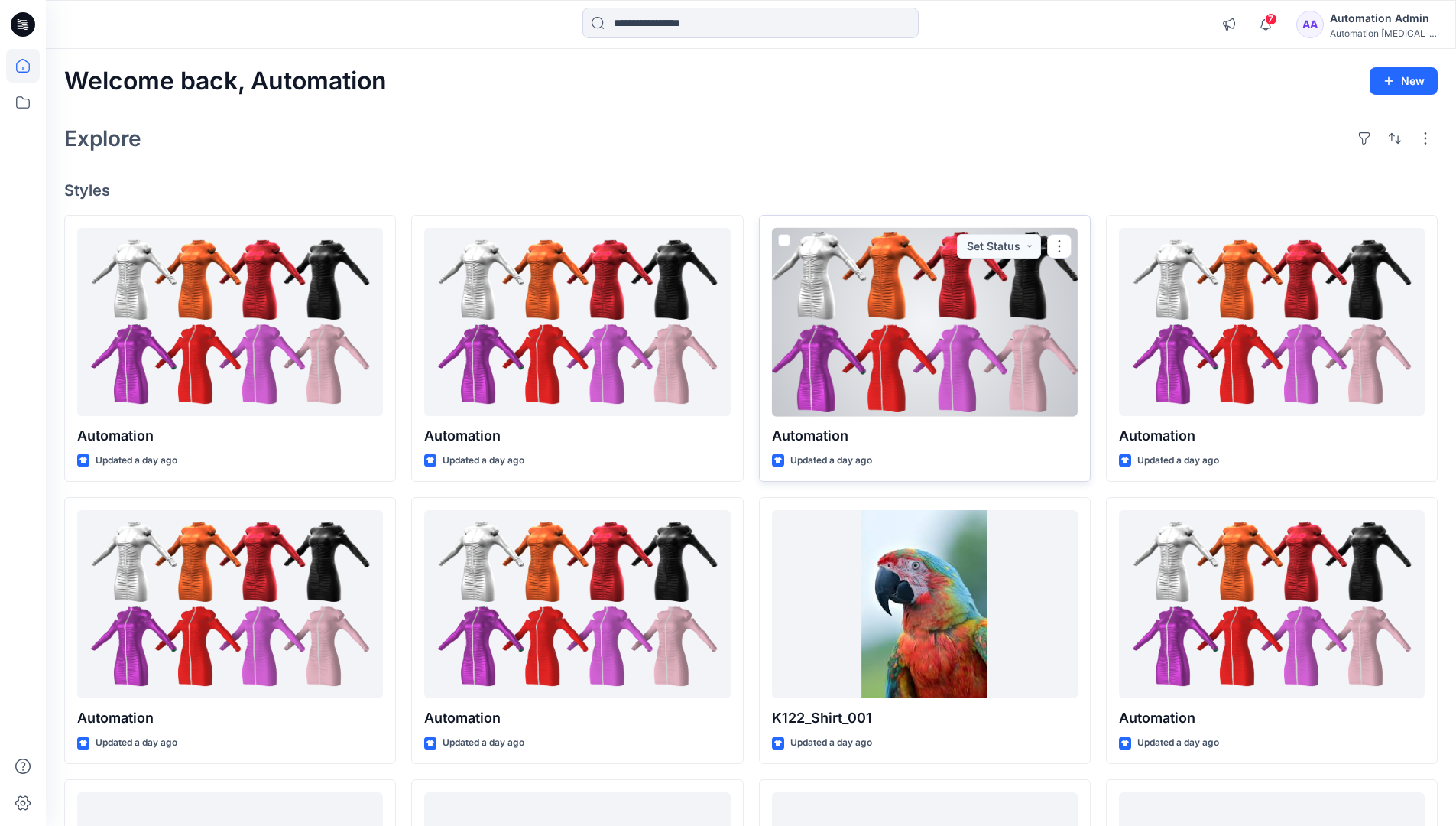
click at [1378, 13] on div "Automation Admin" at bounding box center [1384, 18] width 107 height 18
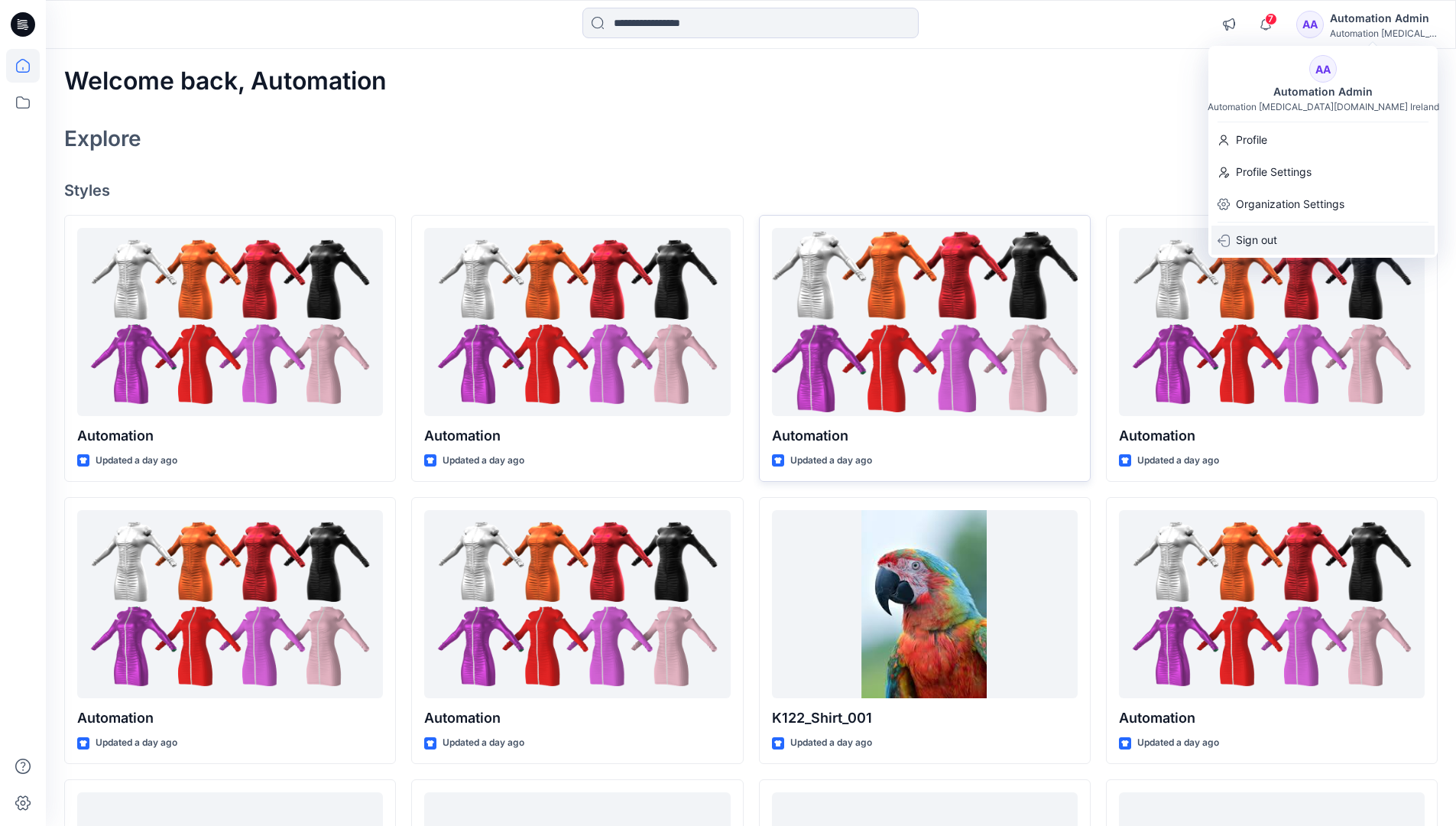
click at [1272, 235] on p "Sign out" at bounding box center [1257, 241] width 41 height 29
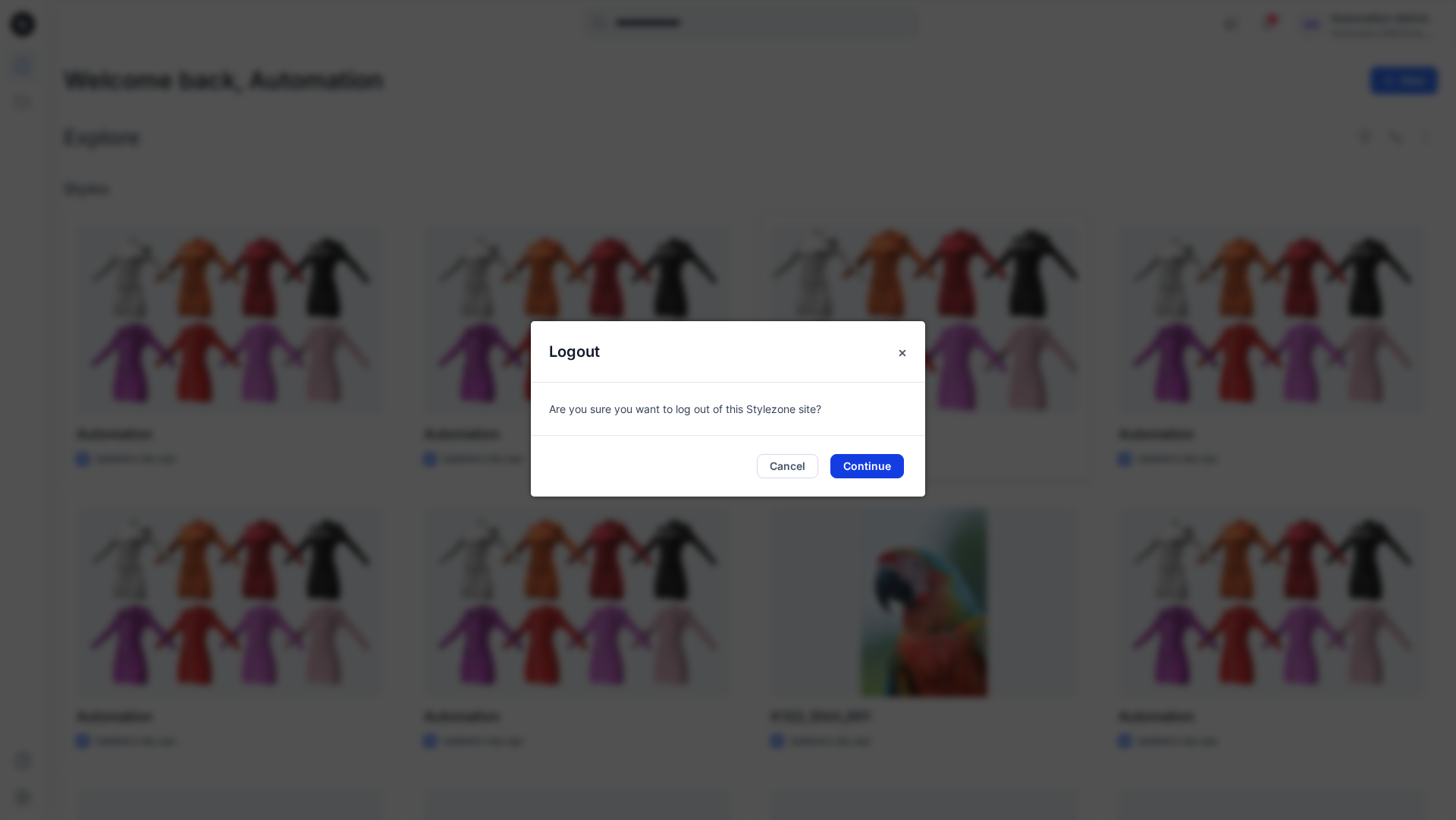
click at [870, 454] on button "Continue" at bounding box center [867, 466] width 74 height 24
